Goal: Task Accomplishment & Management: Complete application form

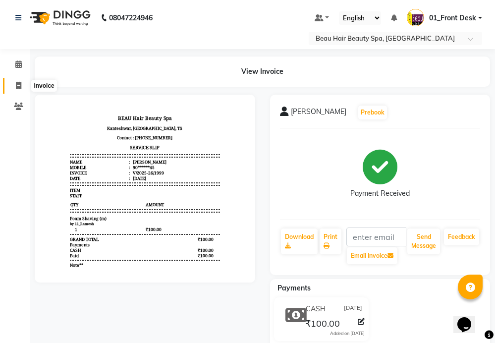
click at [17, 86] on icon at bounding box center [18, 85] width 5 height 7
select select "service"
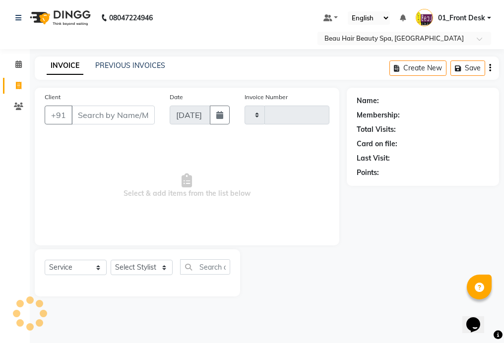
type input "2000"
select select "3470"
click at [112, 114] on input "Client" at bounding box center [112, 115] width 83 height 19
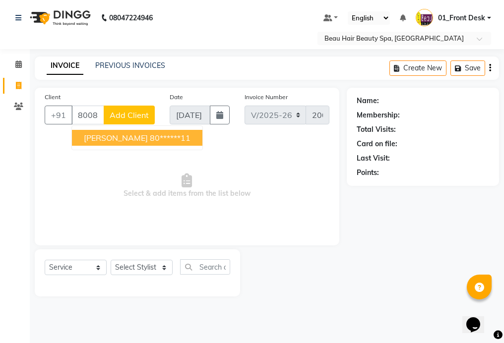
click at [167, 136] on button "[PERSON_NAME] 80******11" at bounding box center [137, 138] width 130 height 16
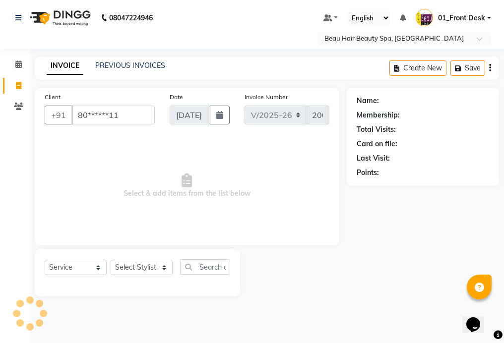
type input "80******11"
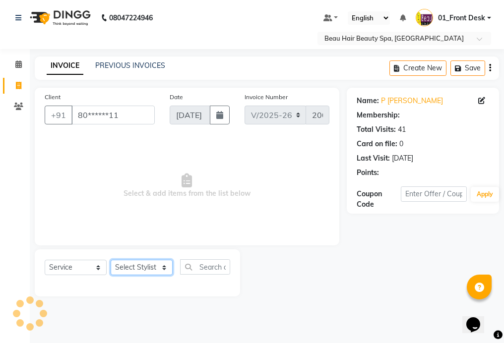
click at [141, 271] on select "Select Stylist 01_Front Desk 04_Lavanya 07_Manjushree 11_Ramesh 15_Adrish 26_Sr…" at bounding box center [142, 267] width 62 height 15
select select "15614"
click at [111, 260] on select "Select Stylist 01_Front Desk 04_Lavanya 07_Manjushree 11_Ramesh 15_Adrish 26_Sr…" at bounding box center [142, 267] width 62 height 15
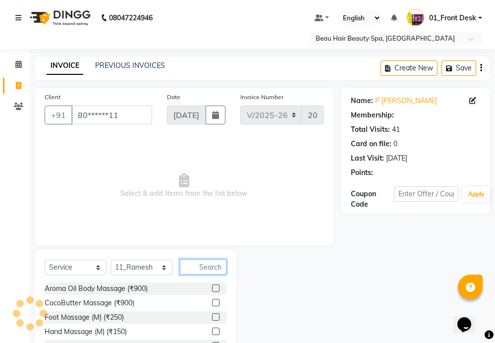
click at [220, 261] on input "text" at bounding box center [203, 266] width 47 height 15
select select "1: Object"
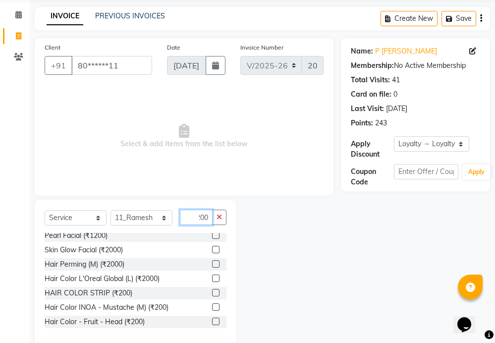
scroll to position [50, 0]
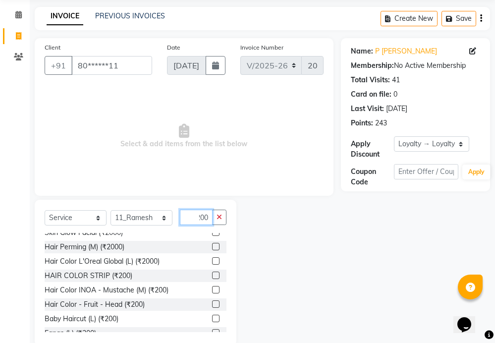
type input "200"
click at [212, 304] on label at bounding box center [215, 304] width 7 height 7
click at [212, 304] on input "checkbox" at bounding box center [215, 305] width 6 height 6
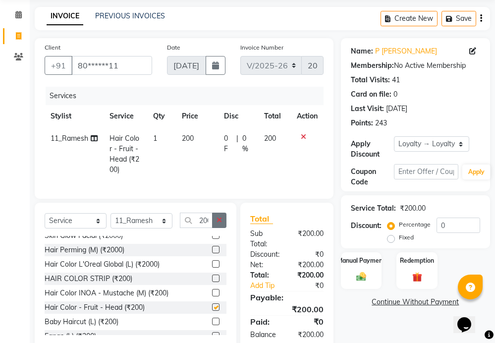
checkbox input "false"
click at [221, 224] on icon "button" at bounding box center [219, 220] width 5 height 7
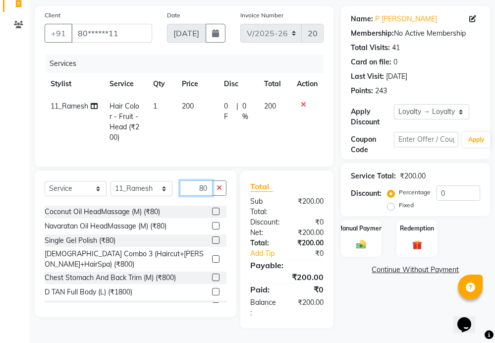
scroll to position [96, 0]
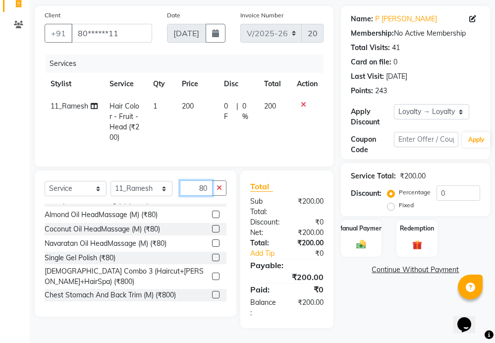
type input "80"
click at [212, 230] on label at bounding box center [215, 228] width 7 height 7
click at [212, 230] on input "checkbox" at bounding box center [215, 229] width 6 height 6
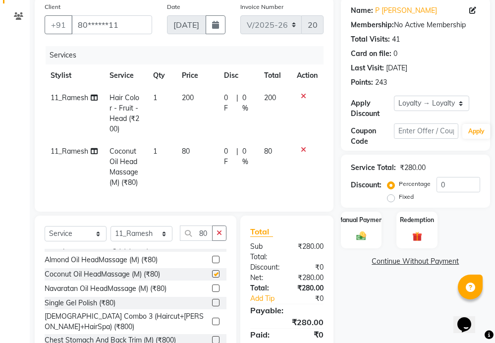
checkbox input "false"
click at [220, 236] on button "button" at bounding box center [219, 233] width 14 height 15
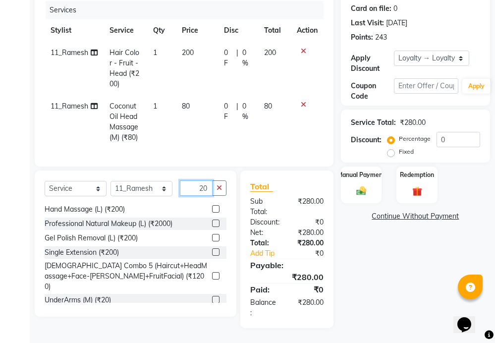
scroll to position [298, 0]
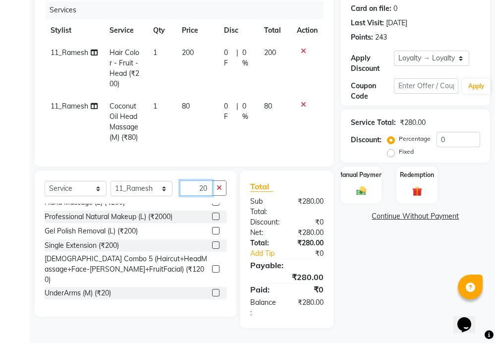
type input "20"
drag, startPoint x: 206, startPoint y: 274, endPoint x: 208, endPoint y: 266, distance: 8.7
click at [212, 289] on label at bounding box center [215, 292] width 7 height 7
click at [212, 290] on input "checkbox" at bounding box center [215, 293] width 6 height 6
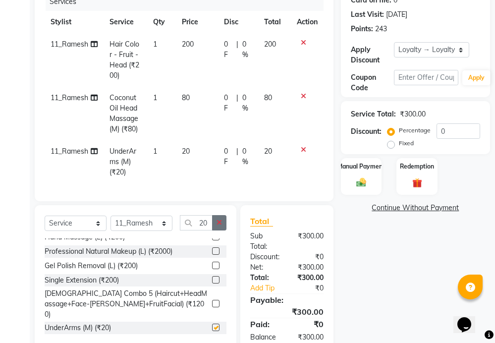
checkbox input "false"
click at [222, 231] on button "button" at bounding box center [219, 222] width 14 height 15
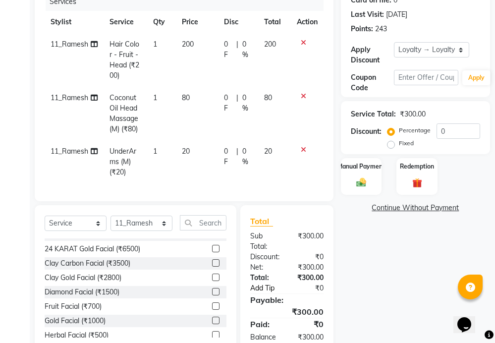
click at [275, 294] on link "Add Tip" at bounding box center [269, 288] width 52 height 10
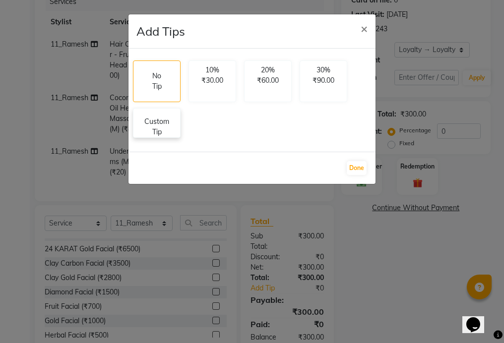
click at [174, 125] on p "Custom Tip" at bounding box center [156, 127] width 35 height 21
select select "15614"
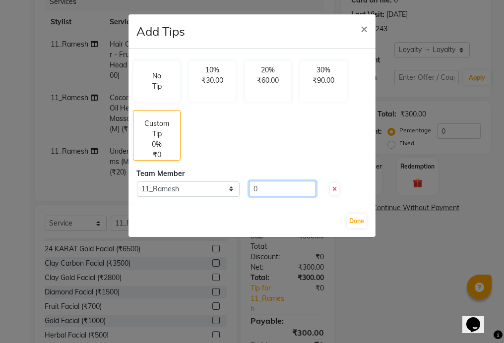
click at [285, 188] on input "0" at bounding box center [282, 188] width 67 height 15
type input "0"
type input "40"
click at [357, 220] on button "Done" at bounding box center [357, 221] width 20 height 14
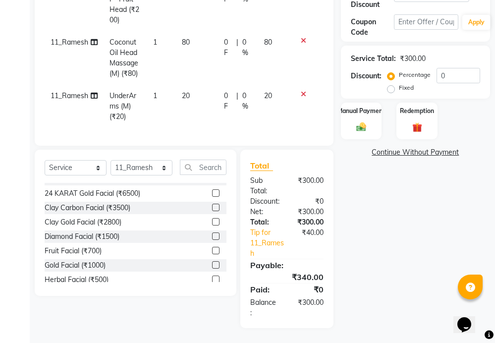
scroll to position [208, 0]
click at [367, 122] on img at bounding box center [361, 128] width 16 height 12
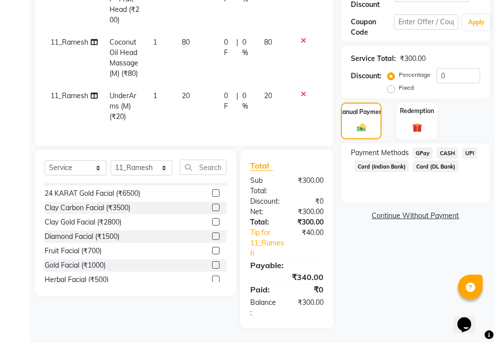
click at [472, 147] on span "UPI" at bounding box center [469, 152] width 15 height 11
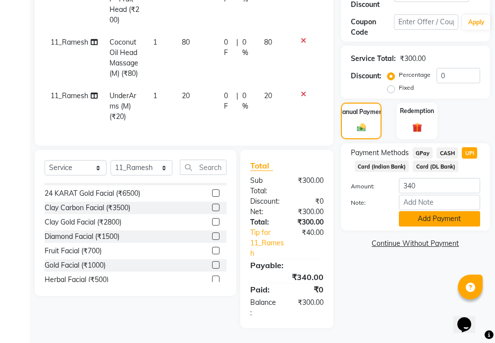
click at [447, 211] on button "Add Payment" at bounding box center [439, 218] width 81 height 15
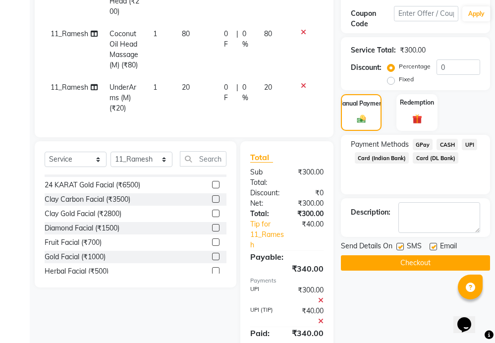
click at [419, 261] on button "Checkout" at bounding box center [415, 262] width 149 height 15
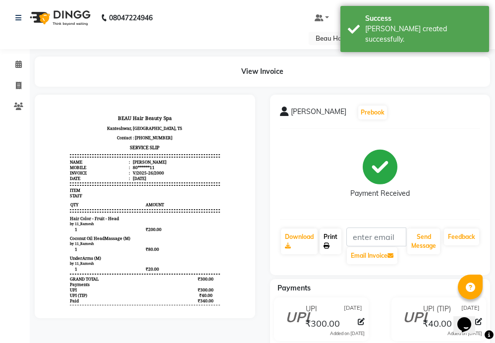
click at [331, 243] on link "Print" at bounding box center [331, 242] width 22 height 26
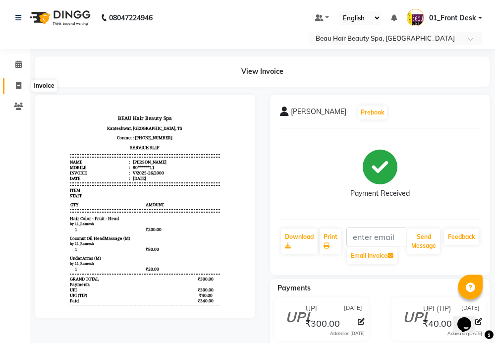
click at [20, 85] on icon at bounding box center [18, 85] width 5 height 7
select select "service"
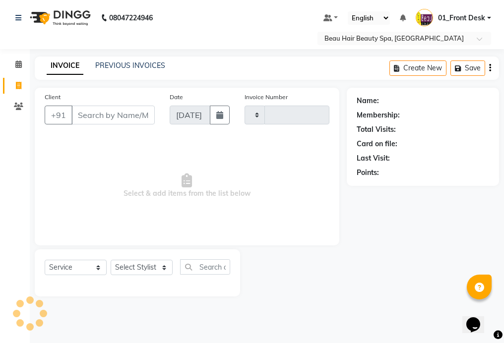
type input "2001"
select select "3470"
type input "9"
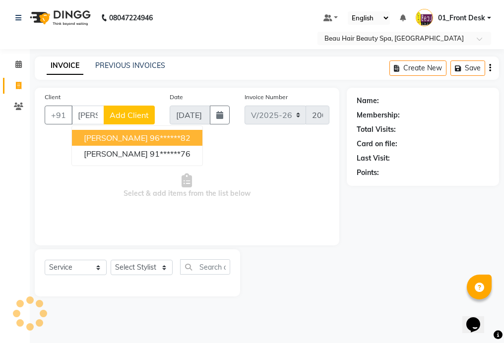
scroll to position [0, 5]
click at [160, 136] on button "[PERSON_NAME] 91******76" at bounding box center [137, 138] width 130 height 16
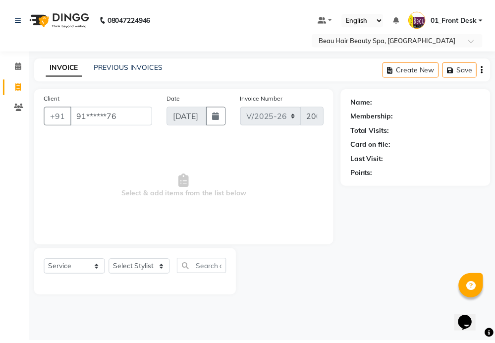
scroll to position [0, 0]
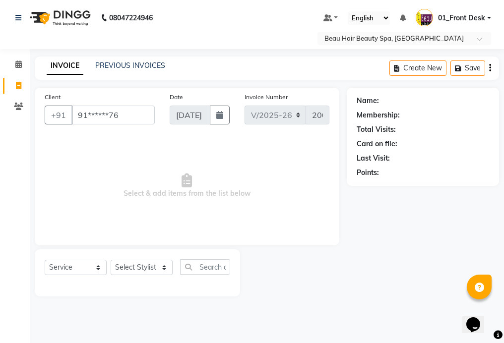
type input "91******76"
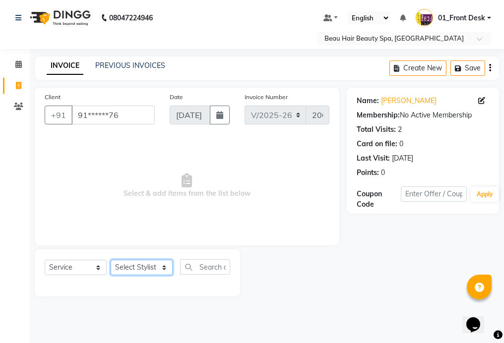
click at [139, 267] on select "Select Stylist 01_Front Desk 04_Lavanya 07_Manjushree 11_Ramesh 15_Adrish 26_Sr…" at bounding box center [142, 267] width 62 height 15
select select "15614"
click at [111, 260] on select "Select Stylist 01_Front Desk 04_Lavanya 07_Manjushree 11_Ramesh 15_Adrish 26_Sr…" at bounding box center [142, 267] width 62 height 15
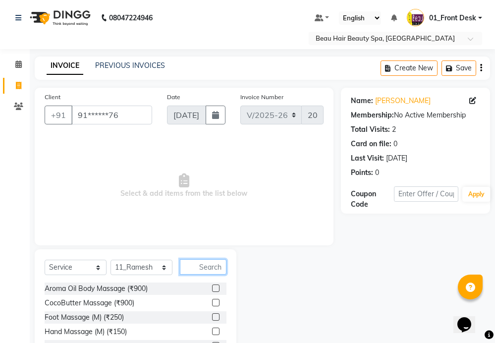
click at [219, 267] on input "text" at bounding box center [203, 266] width 47 height 15
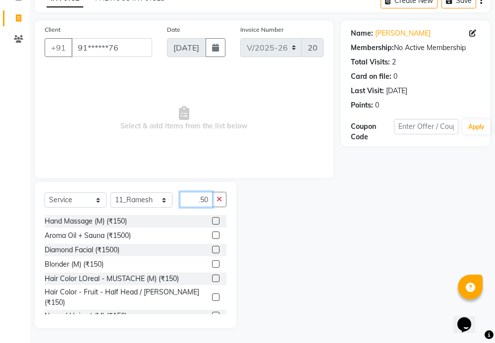
type input "150"
click at [212, 312] on label at bounding box center [215, 315] width 7 height 7
click at [212, 313] on input "checkbox" at bounding box center [215, 316] width 6 height 6
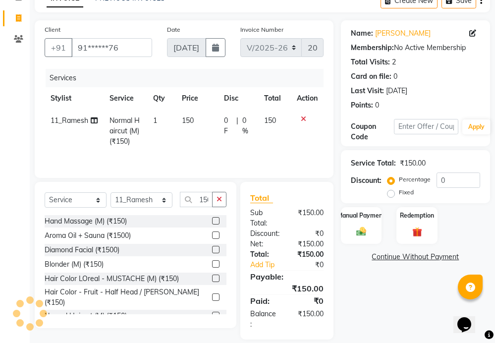
checkbox input "false"
click at [220, 201] on icon "button" at bounding box center [219, 199] width 5 height 7
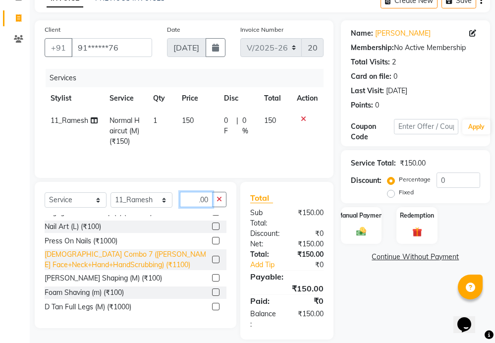
scroll to position [111, 0]
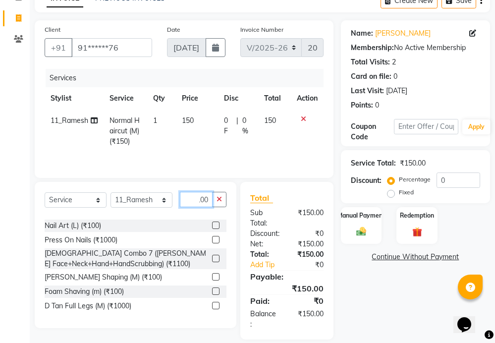
type input "100"
click at [212, 276] on label at bounding box center [215, 276] width 7 height 7
click at [212, 276] on input "checkbox" at bounding box center [215, 277] width 6 height 6
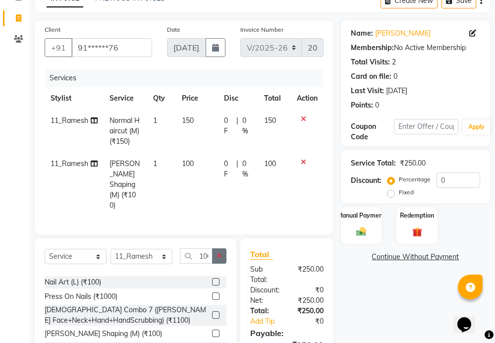
checkbox input "false"
click at [222, 248] on button "button" at bounding box center [219, 255] width 14 height 15
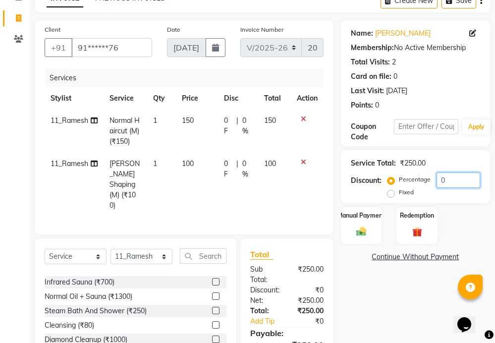
click at [476, 180] on input "0" at bounding box center [459, 180] width 44 height 15
type input "20"
click at [349, 228] on div "Manual Payment" at bounding box center [361, 225] width 43 height 39
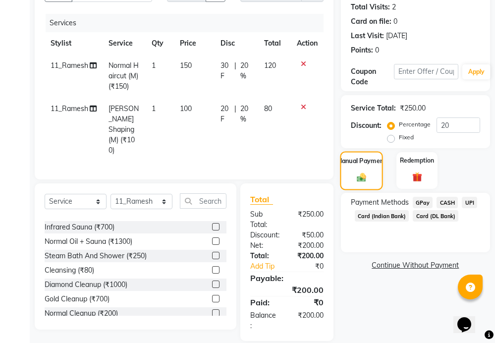
scroll to position [123, 0]
click at [473, 203] on span "UPI" at bounding box center [469, 201] width 15 height 11
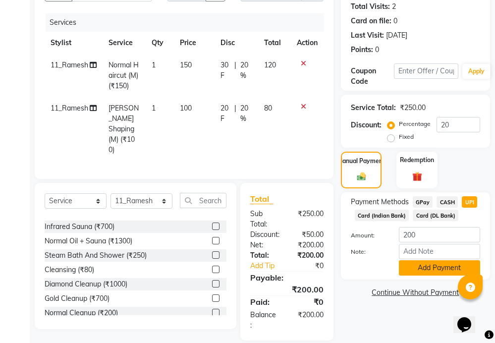
click at [437, 263] on button "Add Payment" at bounding box center [439, 267] width 81 height 15
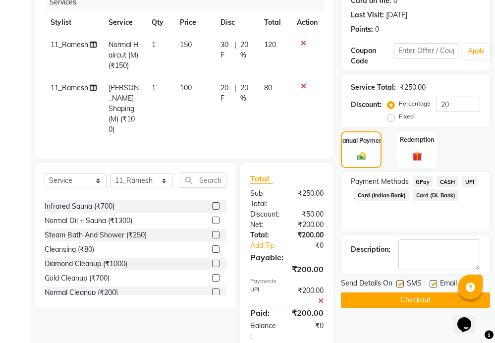
scroll to position [154, 0]
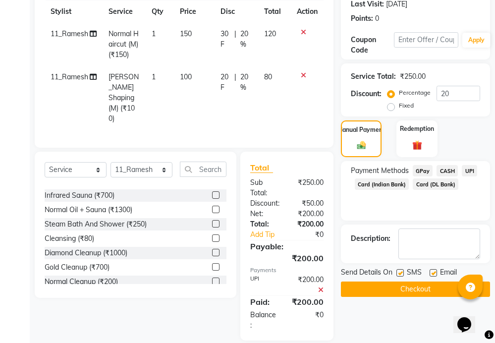
click at [412, 289] on button "Checkout" at bounding box center [415, 289] width 149 height 15
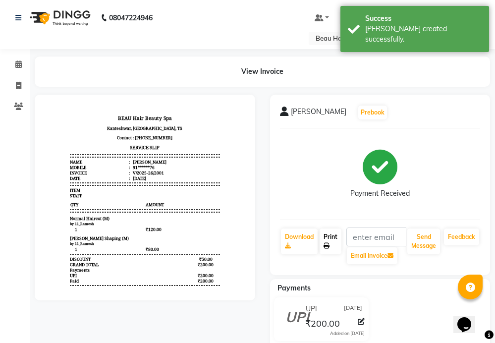
click at [330, 240] on link "Print" at bounding box center [331, 242] width 22 height 26
